Goal: Information Seeking & Learning: Learn about a topic

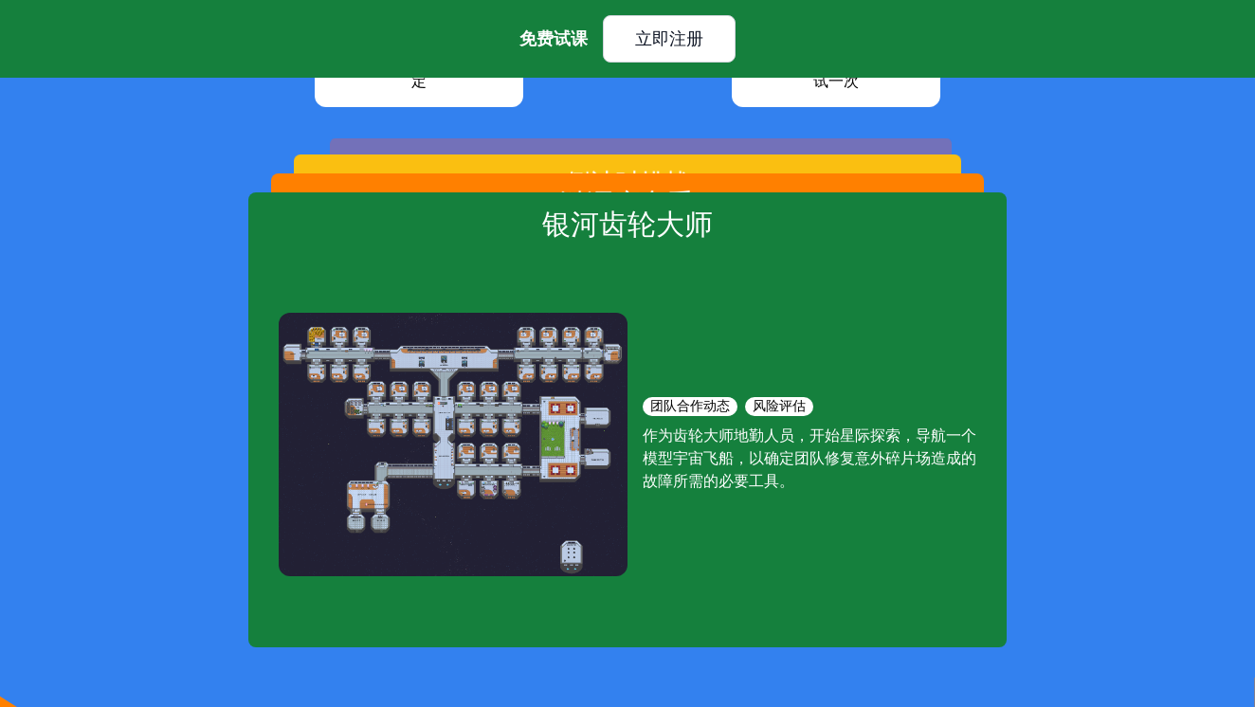
scroll to position [2849, 0]
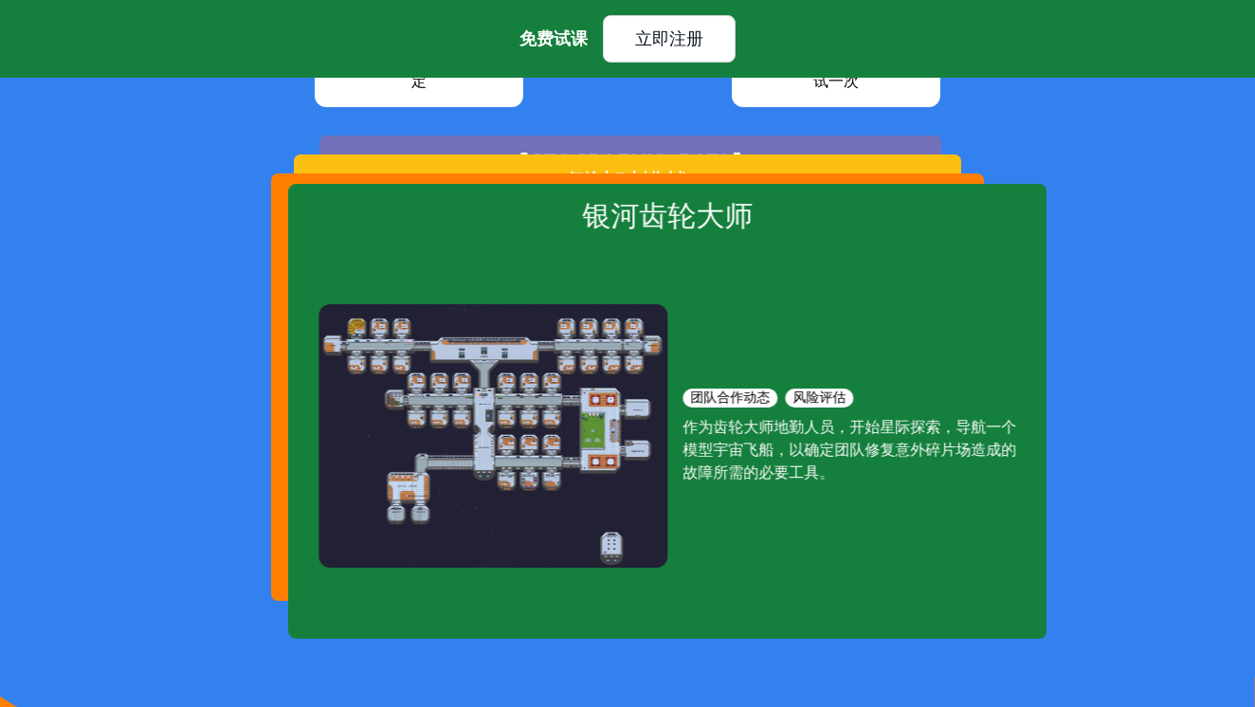
drag, startPoint x: 465, startPoint y: 382, endPoint x: 978, endPoint y: 383, distance: 513.8
click at [943, 382] on div "团队合作动态 风险评估 作为齿轮大师地勤人员，开始星际探索，导航一个模型宇宙飞船，以确定团队修复意外碎片场造成的故障所需的必要工具。" at bounding box center [668, 435] width 698 height 375
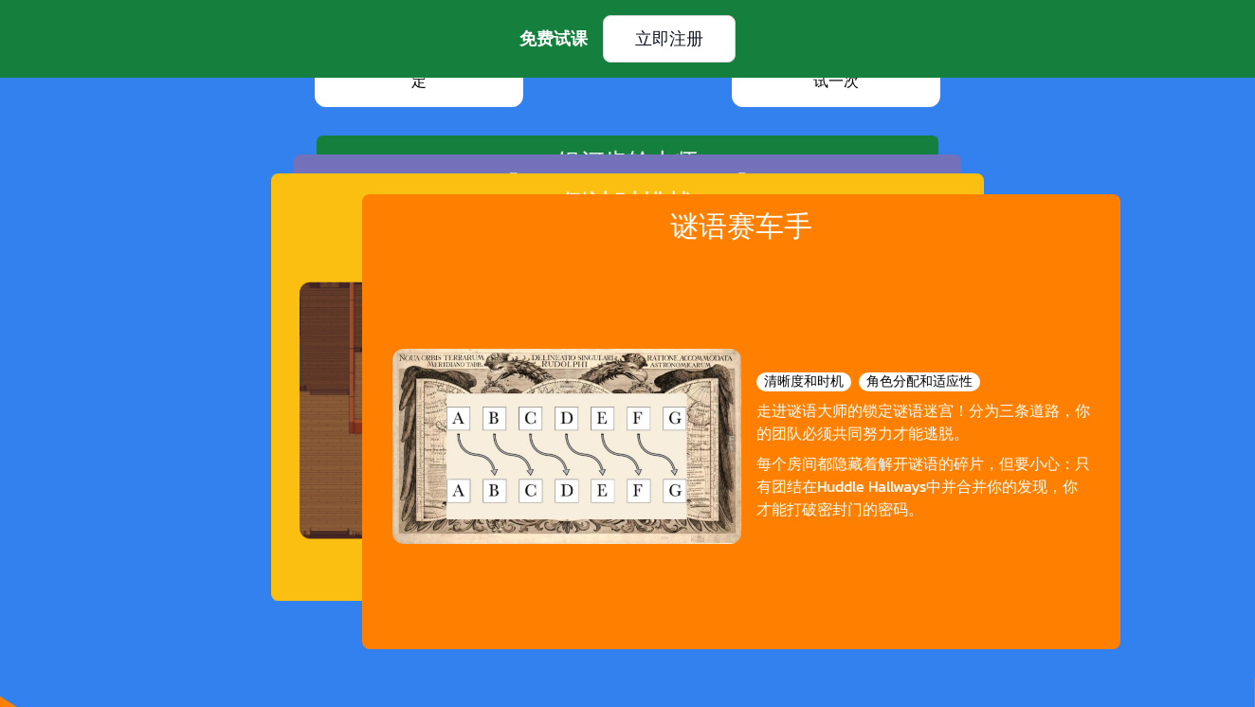
drag, startPoint x: 707, startPoint y: 567, endPoint x: 1032, endPoint y: 569, distance: 325.2
click at [1032, 569] on div "清晰度和时机 角色分配和适应性 走进谜语大师的锁定谜语迷宫！分为三条道路，你的团队必须共同努力才能逃脱。 每个房间都隐藏着解开谜语的碎片，但要小心：只有团结在…" at bounding box center [741, 446] width 698 height 375
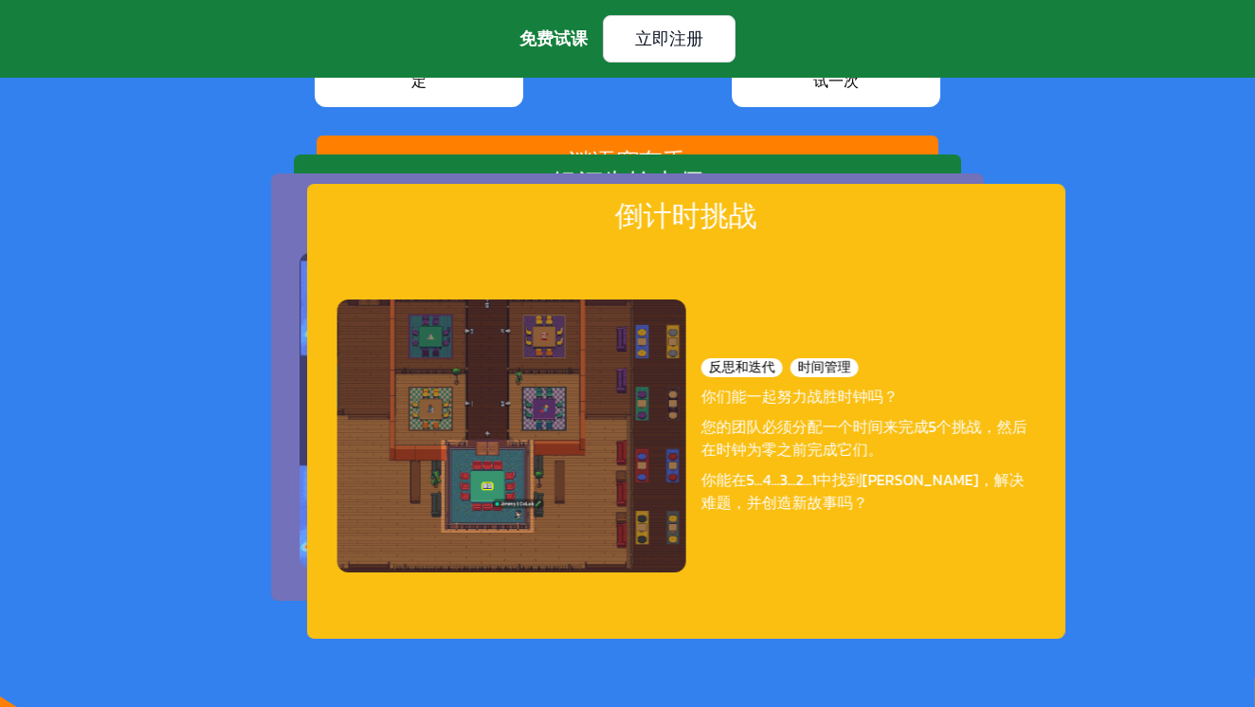
drag, startPoint x: 742, startPoint y: 557, endPoint x: 954, endPoint y: 555, distance: 211.4
click at [948, 554] on div "反思和迭代 时间管理 你们能一起努力战胜时钟吗？ 您的团队必须分配一个时间来完成5个挑战，然后在时钟为零之前完成它们。 你能在5...4...3...2...…" at bounding box center [687, 435] width 698 height 375
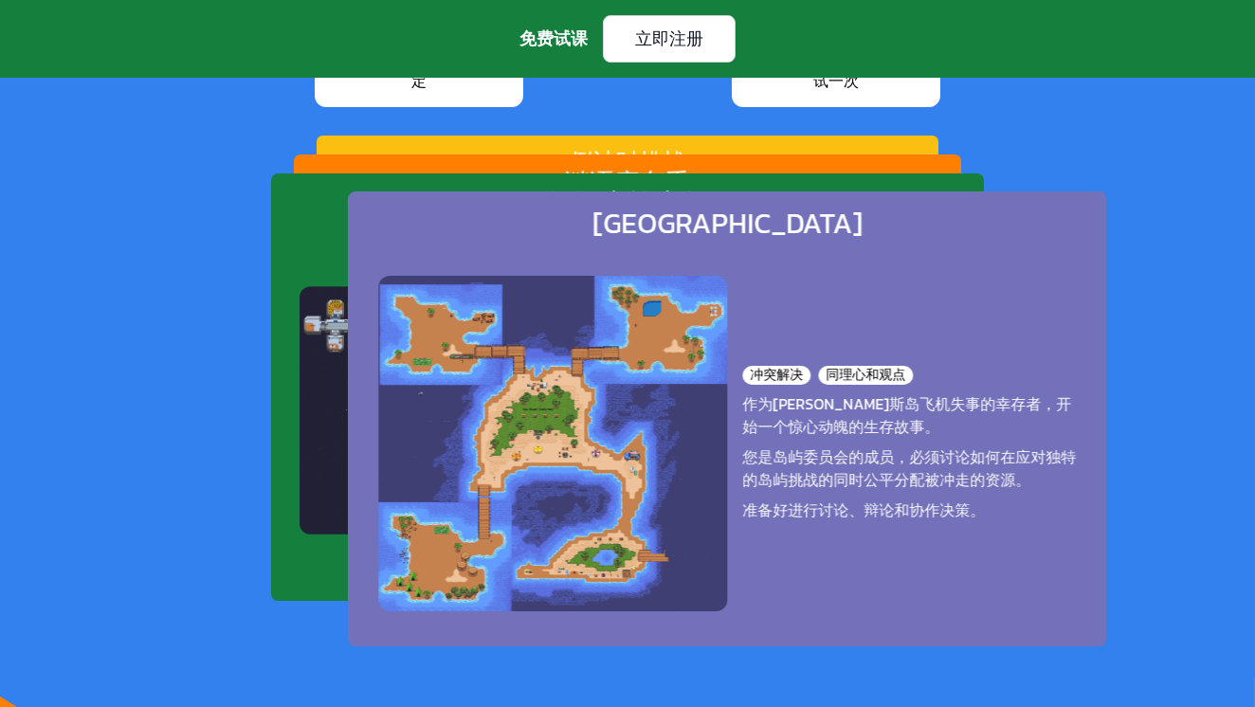
drag, startPoint x: 872, startPoint y: 467, endPoint x: 1195, endPoint y: 465, distance: 322.3
click at [1195, 465] on div "蓬勃发展的团队合作 在CoLab，您的孩子每周都会与他们的同龄人一起探索定制的挑战。我们的课程创造了学生将： � 了解如何在充满活力的小团队中工作 � 识别、…" at bounding box center [627, 176] width 1255 height 942
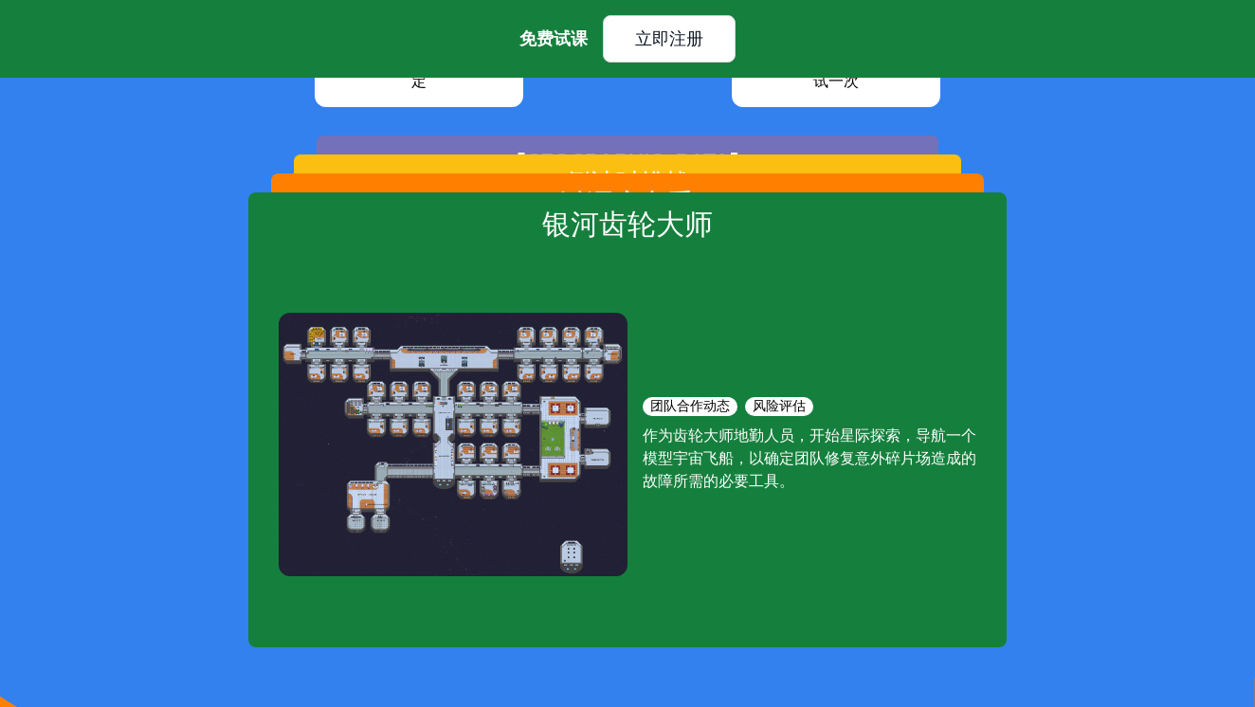
drag, startPoint x: 827, startPoint y: 587, endPoint x: 371, endPoint y: 467, distance: 471.4
click at [463, 466] on div "团队合作动态 风险评估 作为齿轮大师地勤人员，开始星际探索，导航一个模型宇宙飞船，以确定团队修复意外碎片场造成的故障所需的必要工具。" at bounding box center [628, 444] width 698 height 375
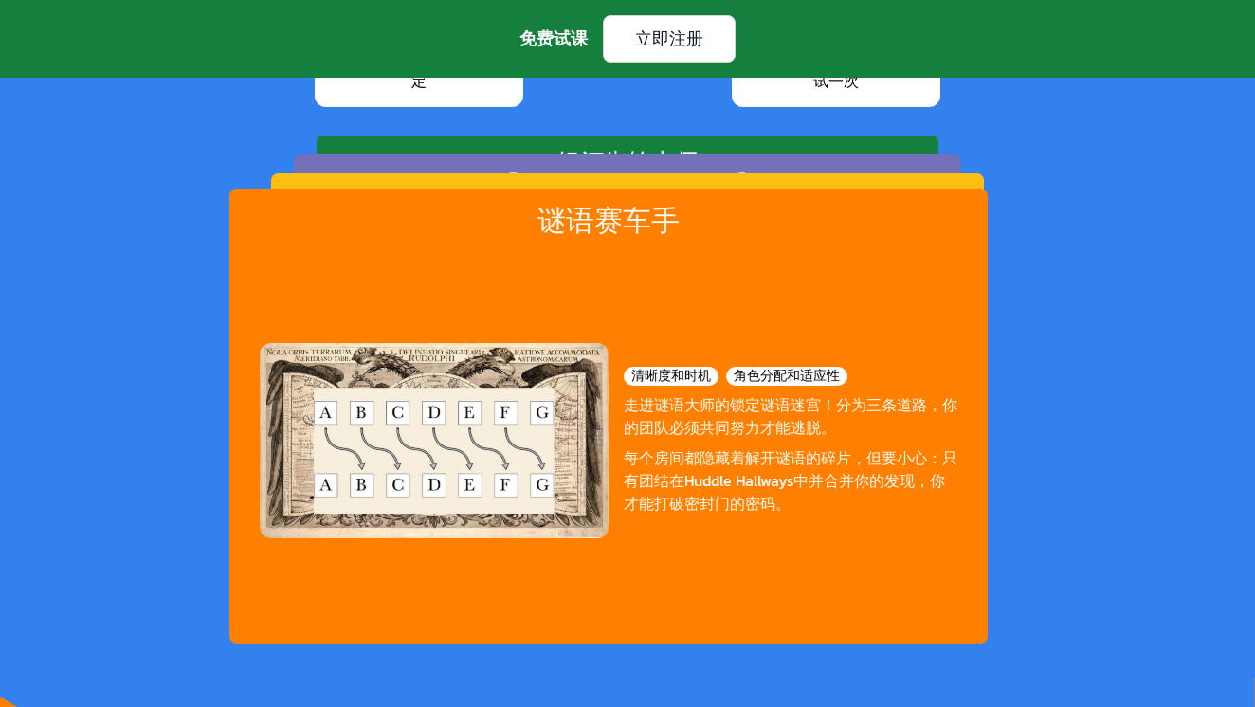
drag, startPoint x: 371, startPoint y: 467, endPoint x: 30, endPoint y: 521, distance: 344.6
click at [42, 518] on div "蓬勃发展的团队合作 在CoLab，您的孩子每周都会与他们的同龄人一起探索定制的挑战。我们的课程创造了学生将： � 了解如何在充满活力的小团队中工作 � 识别、…" at bounding box center [627, 176] width 1255 height 942
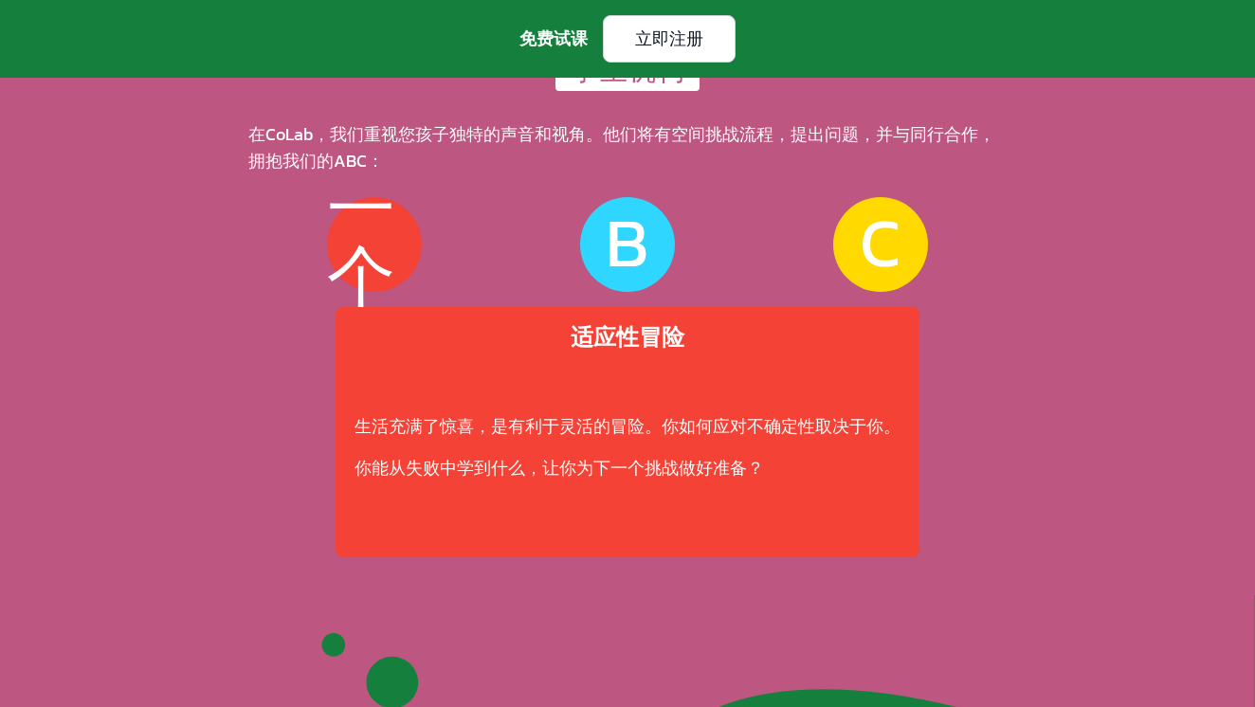
scroll to position [5069, 0]
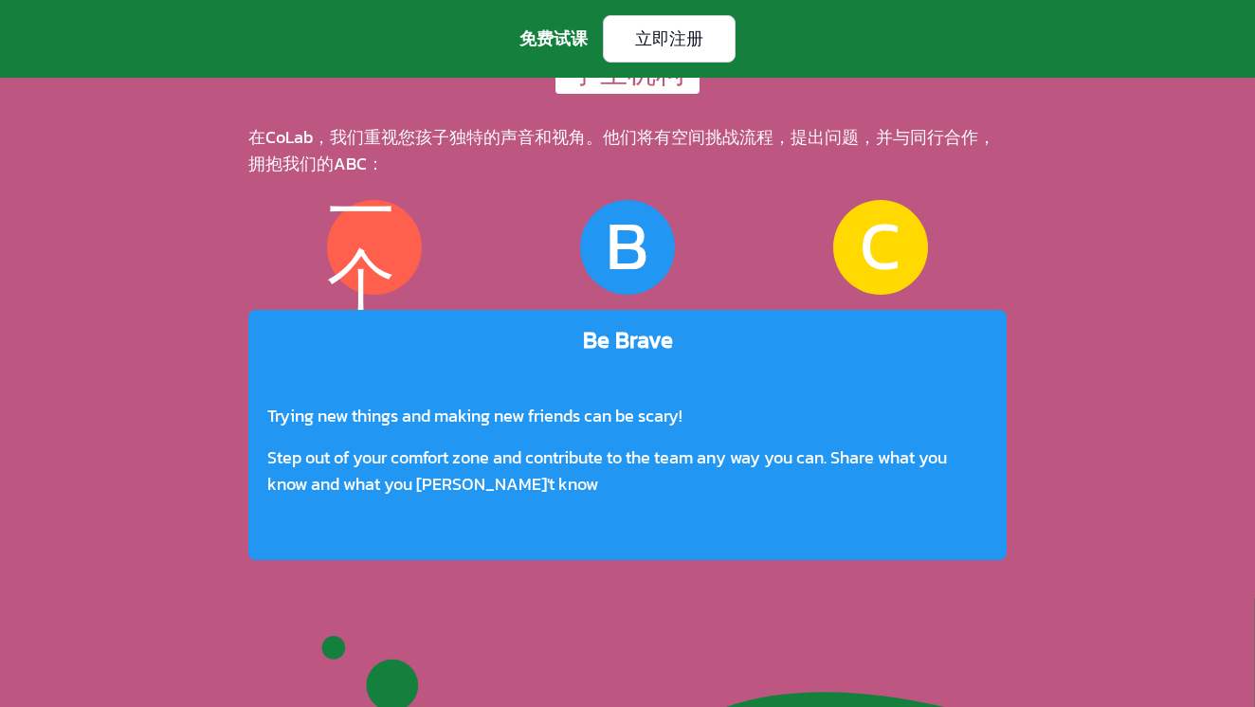
click at [612, 277] on div "B" at bounding box center [627, 247] width 43 height 72
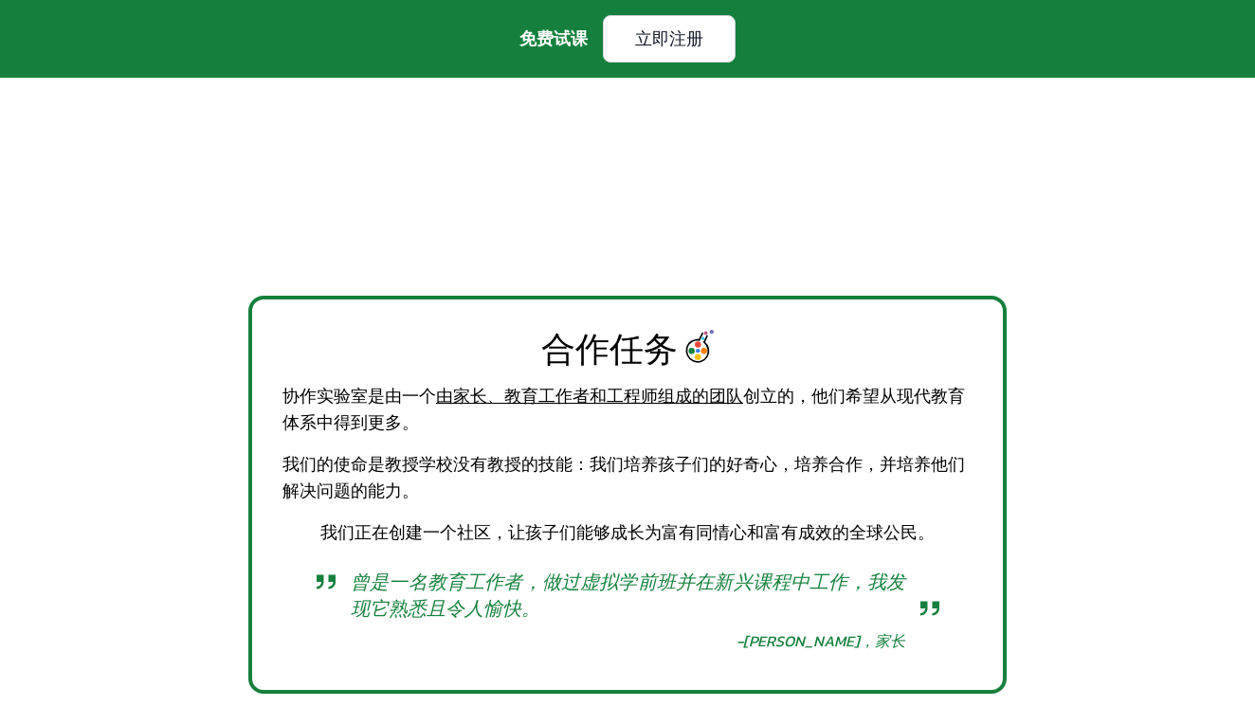
scroll to position [661, 0]
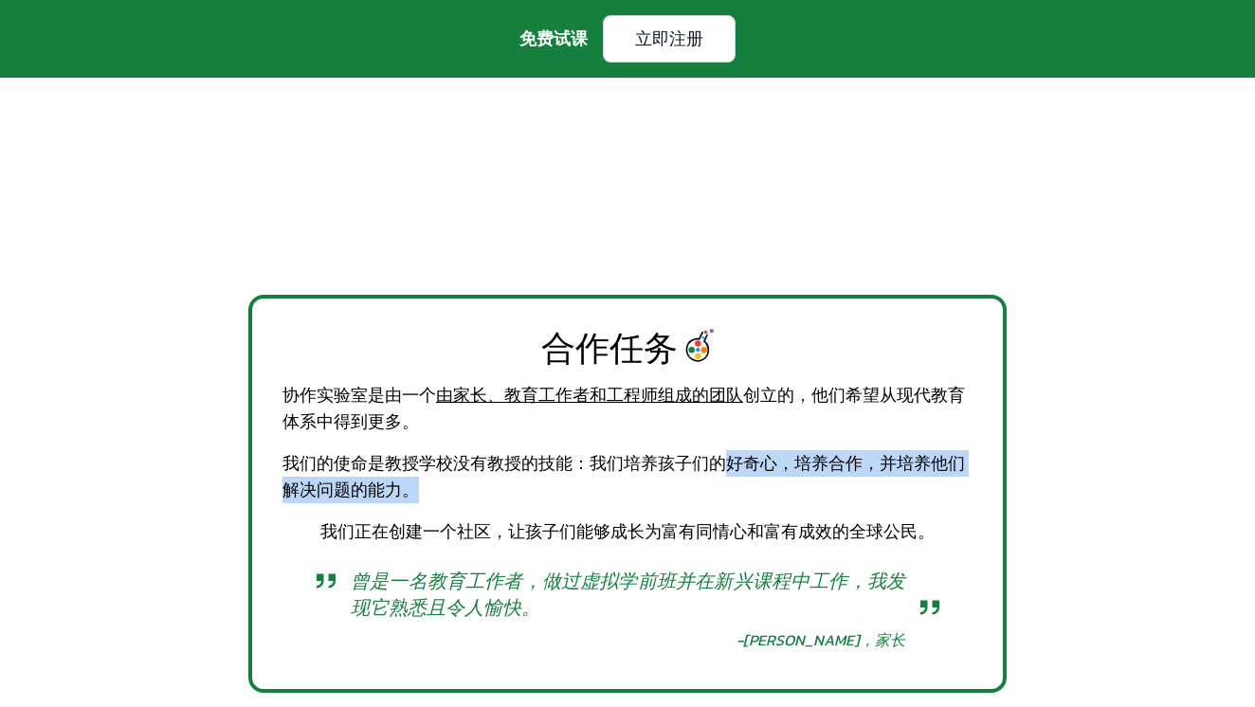
drag, startPoint x: 741, startPoint y: 466, endPoint x: 910, endPoint y: 483, distance: 169.5
click at [910, 483] on div "我们的使命是教授学校没有教授的技能：我们培养孩子们的好奇心，培养合作，并培养他们解决问题的能力。" at bounding box center [628, 476] width 690 height 53
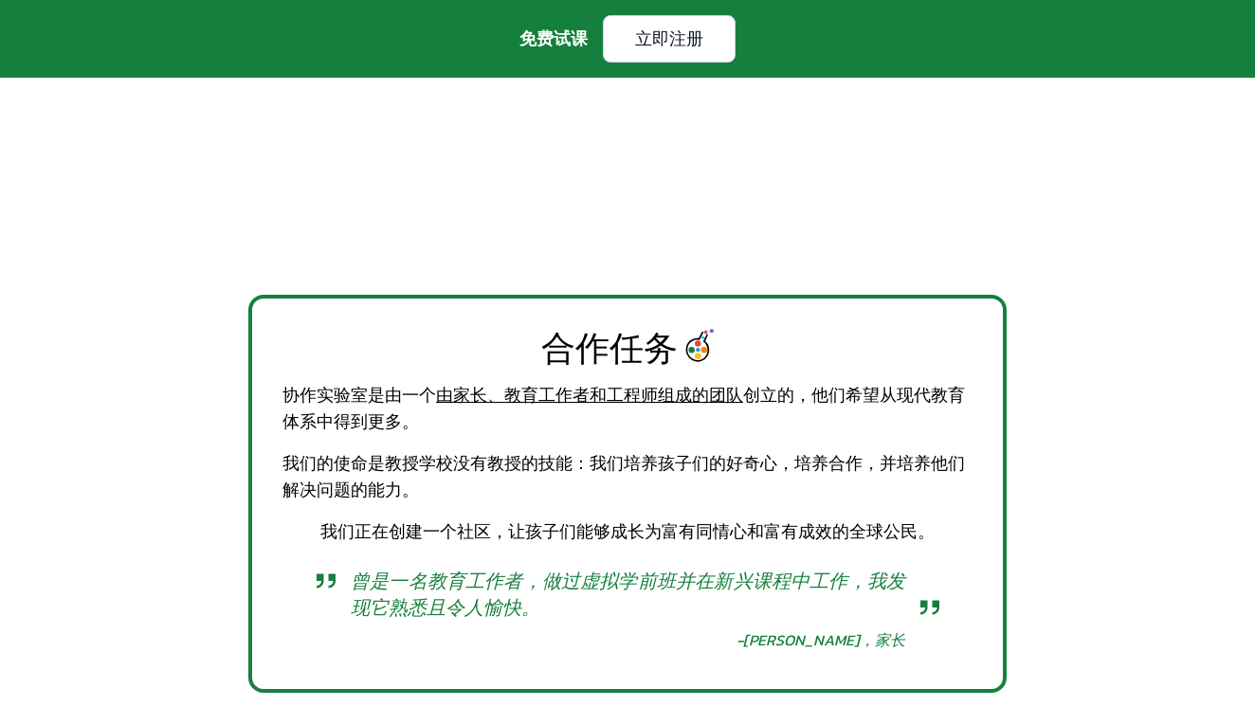
click at [1044, 389] on div "合作任务 协作实验室是由一个 由家长、教育工作者和工程师组成的团队 创立的 ，他们希望从现代教育体系中得到更多。 我们的使命是教授学校没有教授的技能：我们培养…" at bounding box center [627, 494] width 1255 height 398
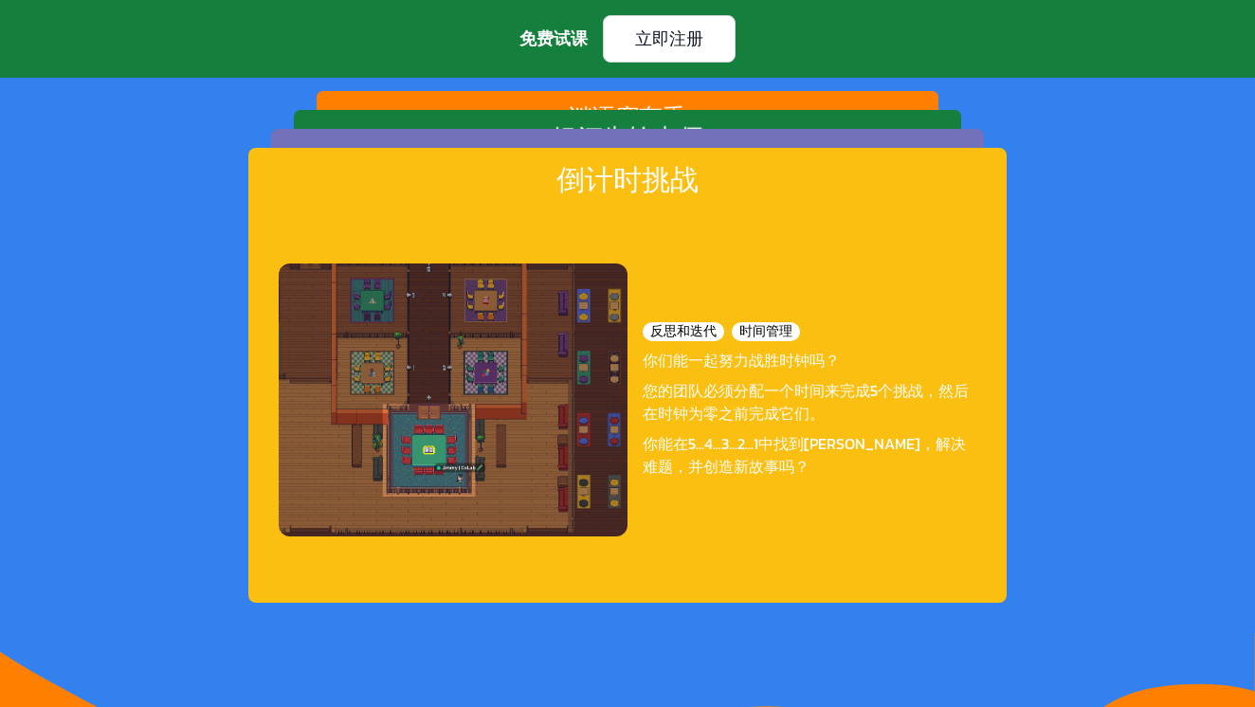
scroll to position [2886, 0]
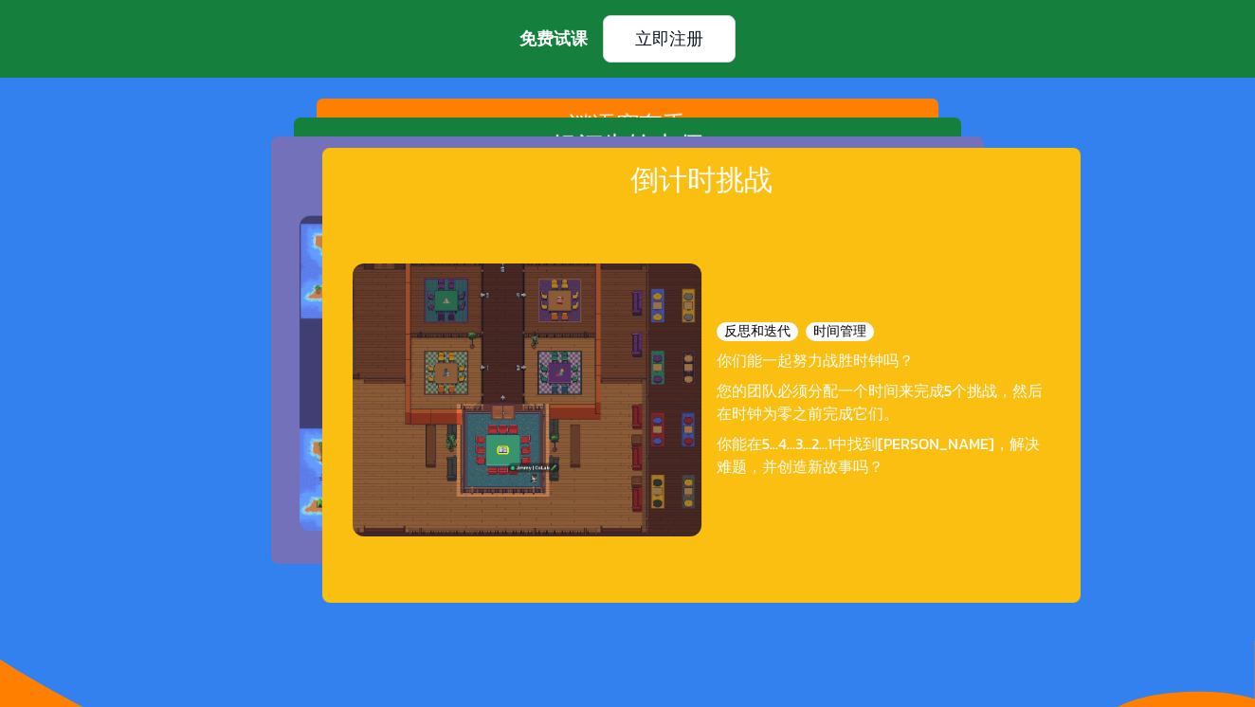
drag, startPoint x: 712, startPoint y: 447, endPoint x: 1068, endPoint y: 422, distance: 357.4
click at [1050, 432] on div "你能在5...4...3...2...1中找到[PERSON_NAME]，解决难题，并创造新故事吗？" at bounding box center [884, 455] width 334 height 46
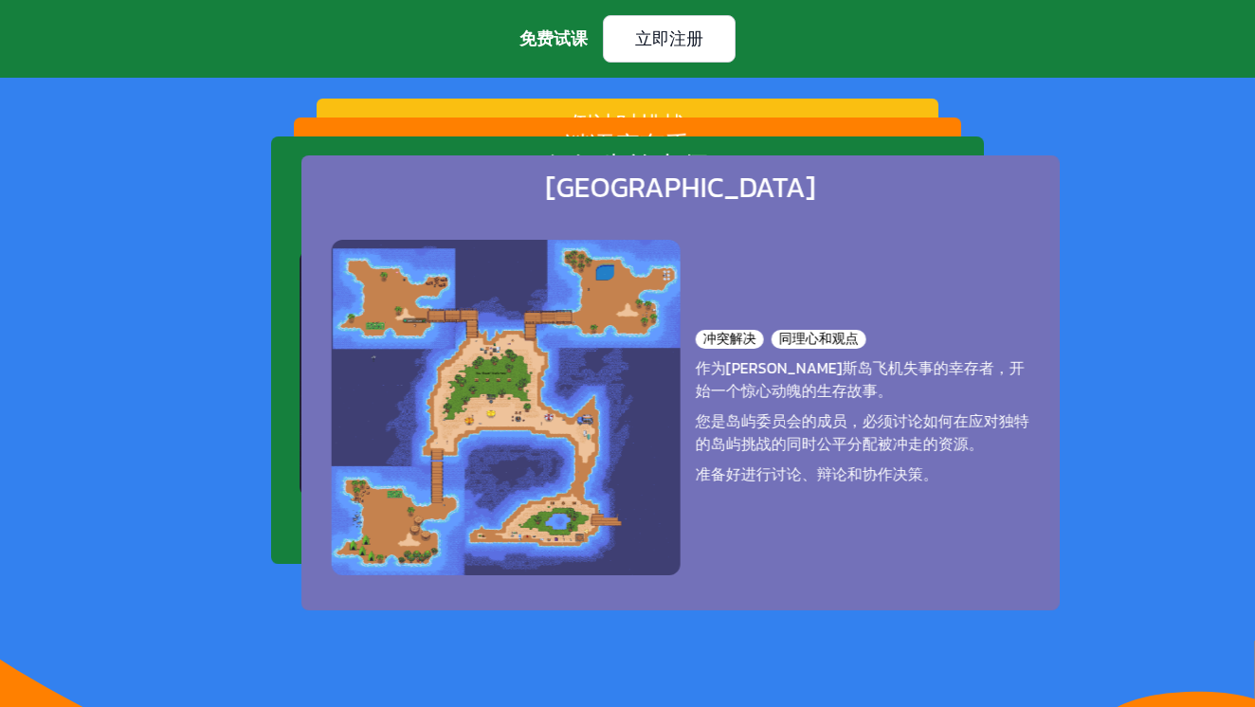
drag, startPoint x: 767, startPoint y: 484, endPoint x: 1199, endPoint y: 484, distance: 432.3
click at [1197, 484] on div "蓬勃发展的团队合作 在CoLab，您的孩子每周都会与他们的同龄人一起探索定制的挑战。我们的课程创造了学生将： � 了解如何在充满活力的小团队中工作 � 识别、…" at bounding box center [627, 139] width 1255 height 942
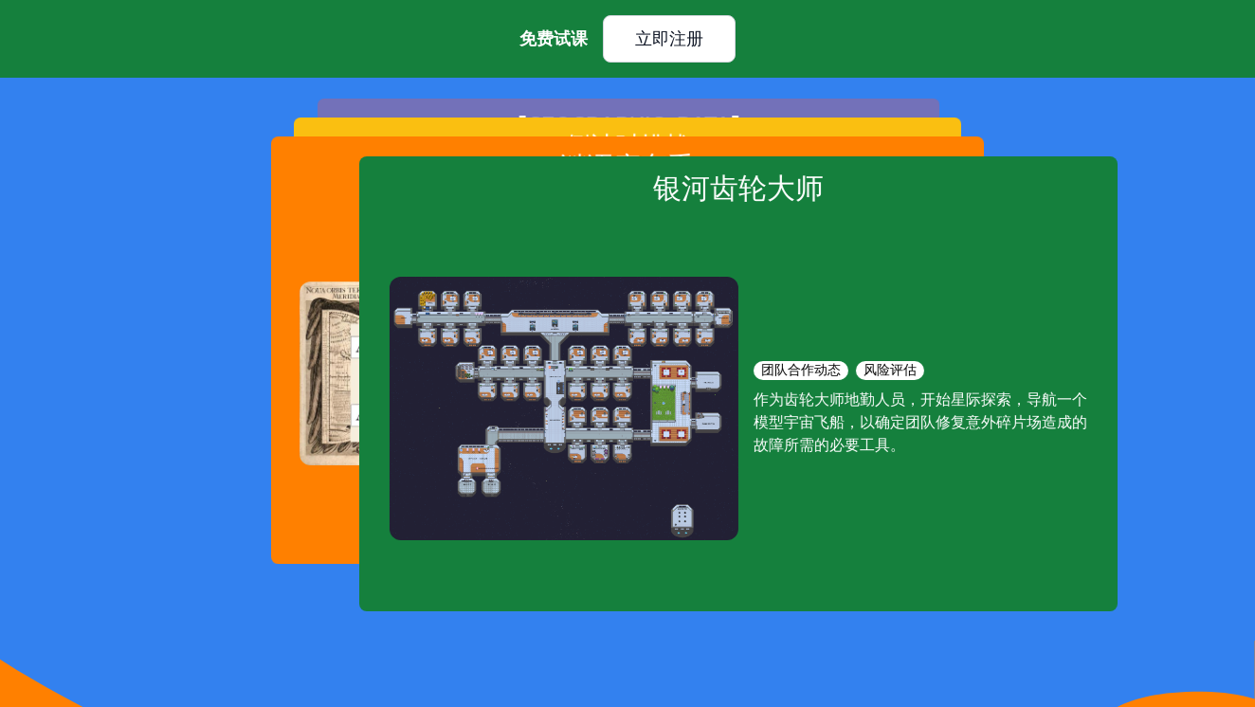
drag, startPoint x: 912, startPoint y: 494, endPoint x: 1304, endPoint y: 495, distance: 391.5
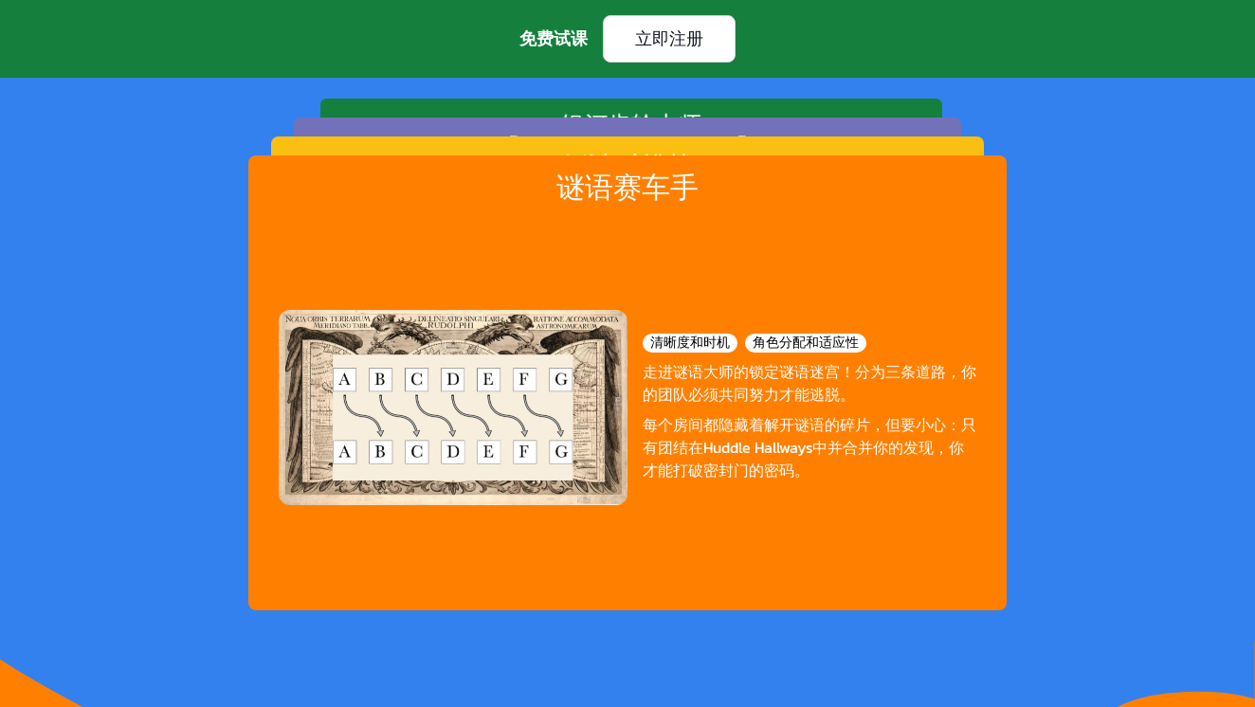
drag, startPoint x: 949, startPoint y: 463, endPoint x: 1304, endPoint y: 462, distance: 354.6
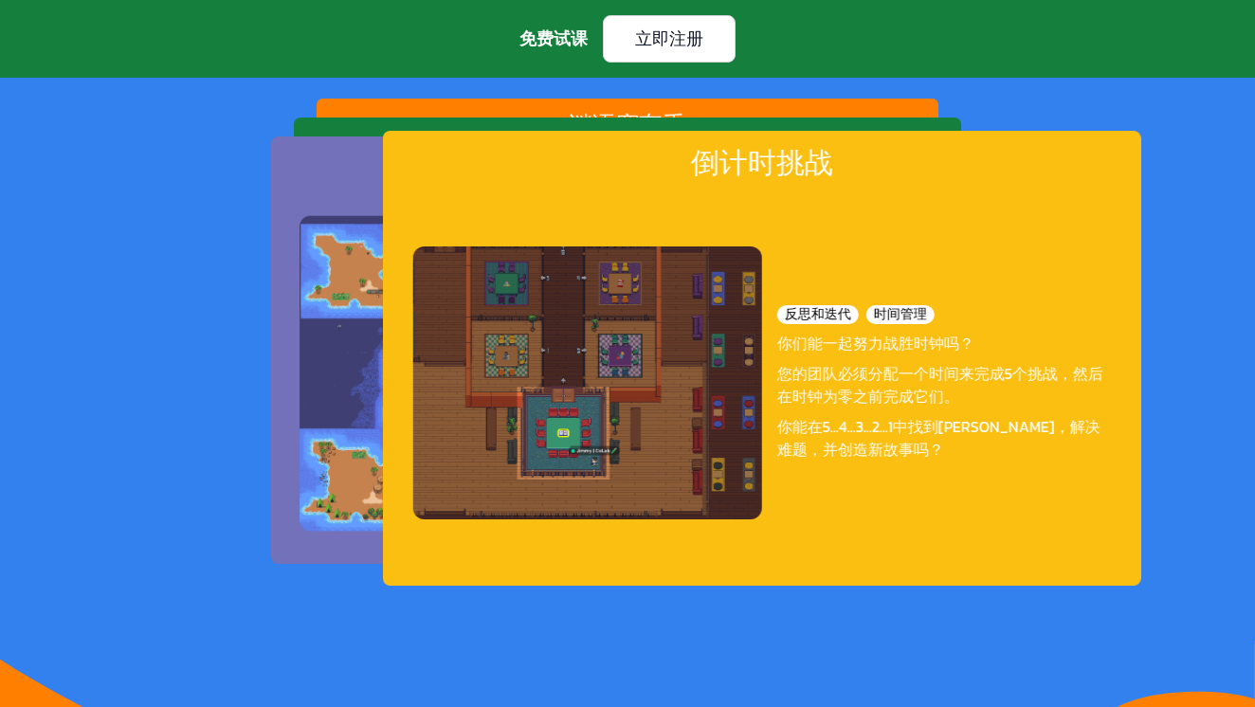
drag, startPoint x: 920, startPoint y: 436, endPoint x: 1304, endPoint y: 412, distance: 384.7
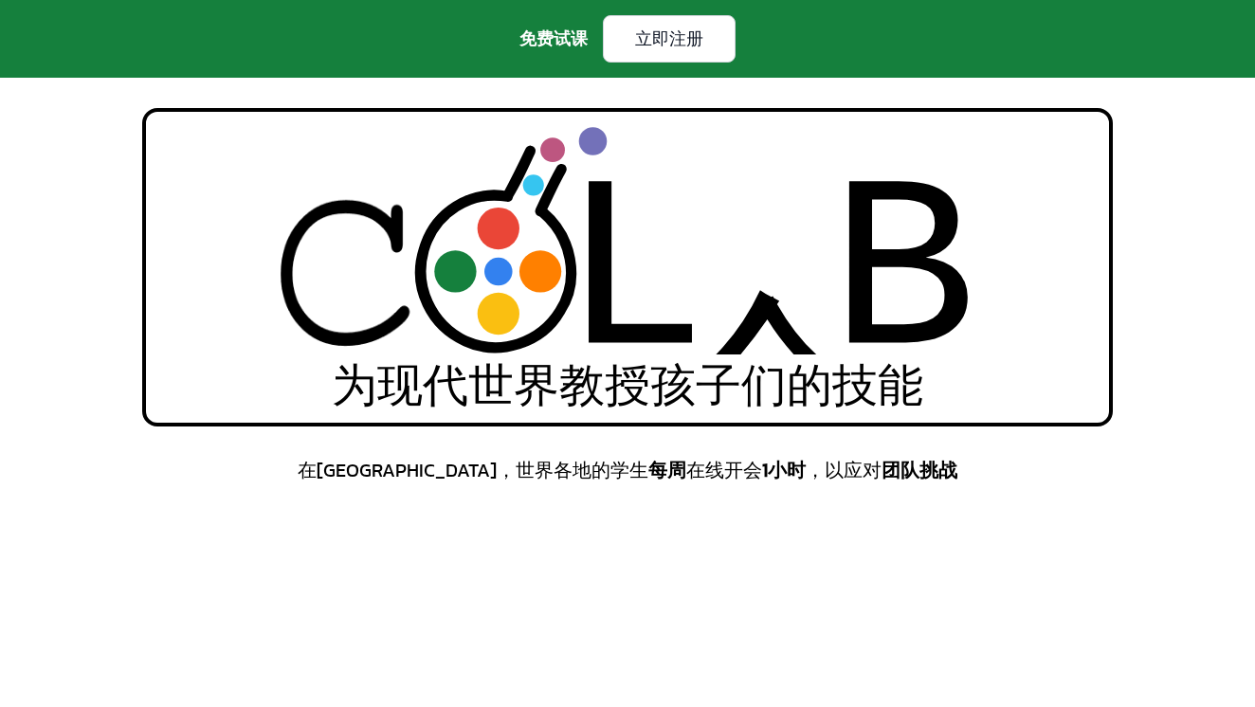
scroll to position [0, 0]
